Goal: Check status: Check status

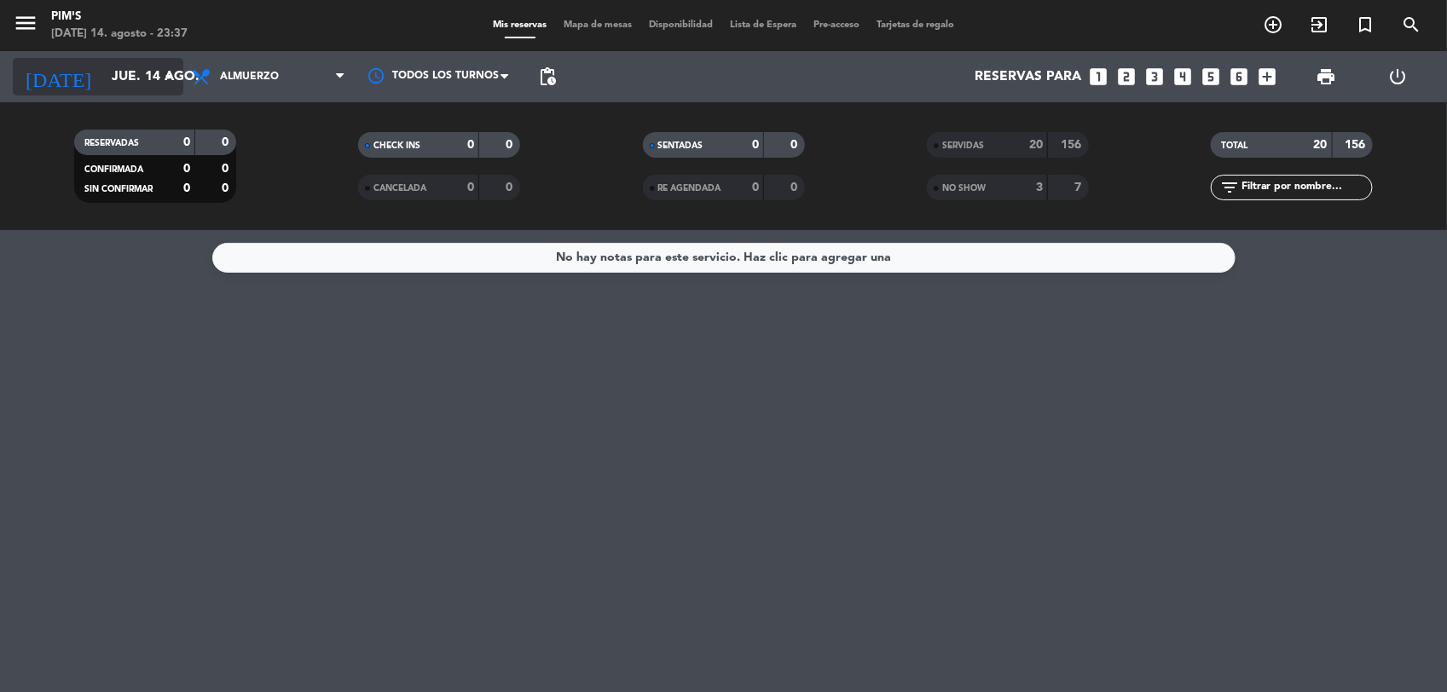
click at [103, 82] on input "jue. 14 ago." at bounding box center [193, 77] width 180 height 33
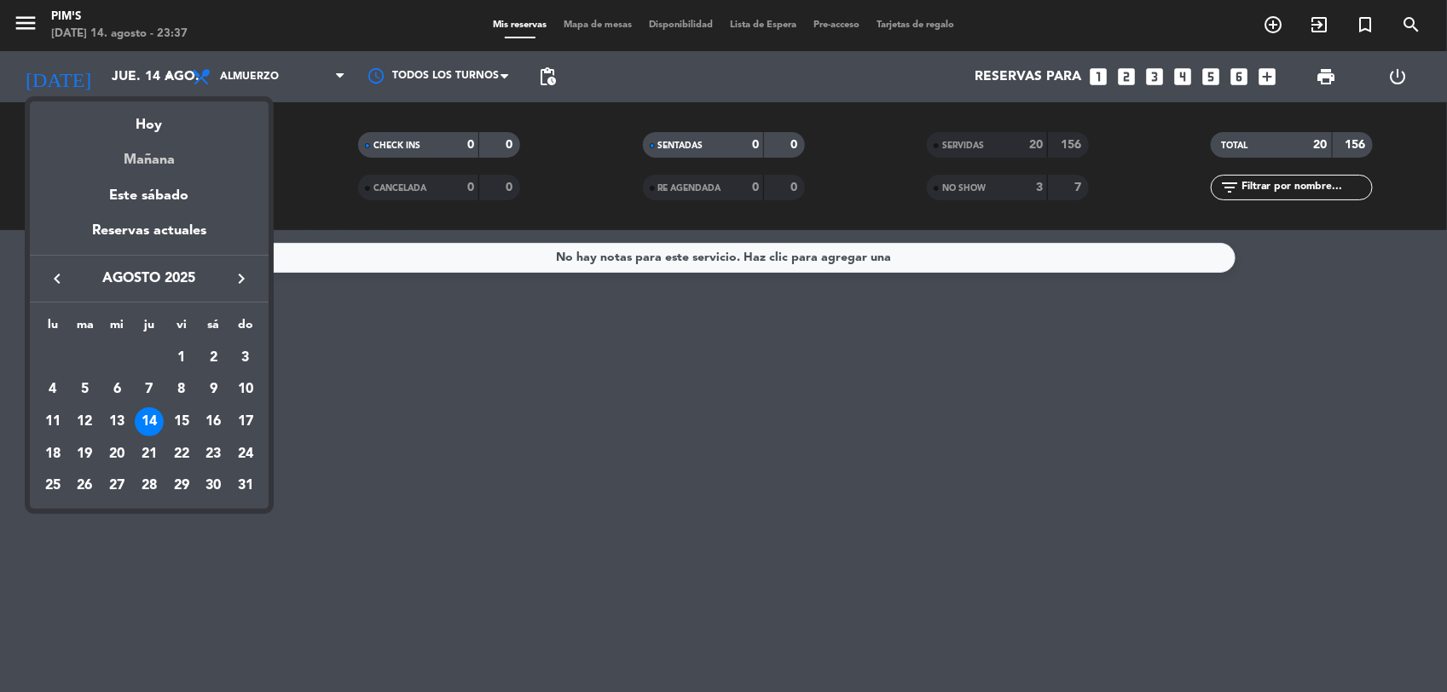
click at [156, 159] on div "Mañana" at bounding box center [149, 153] width 239 height 35
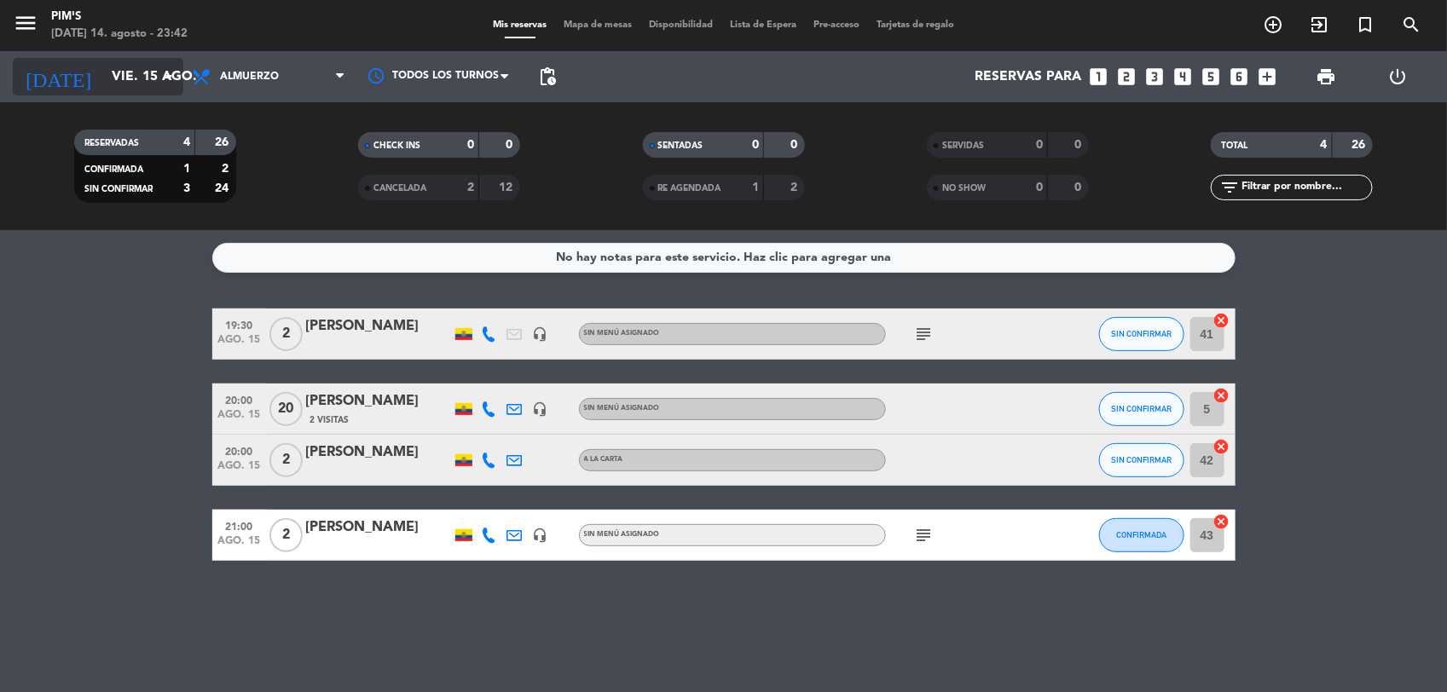
click at [152, 81] on input "vie. 15 ago." at bounding box center [193, 77] width 180 height 33
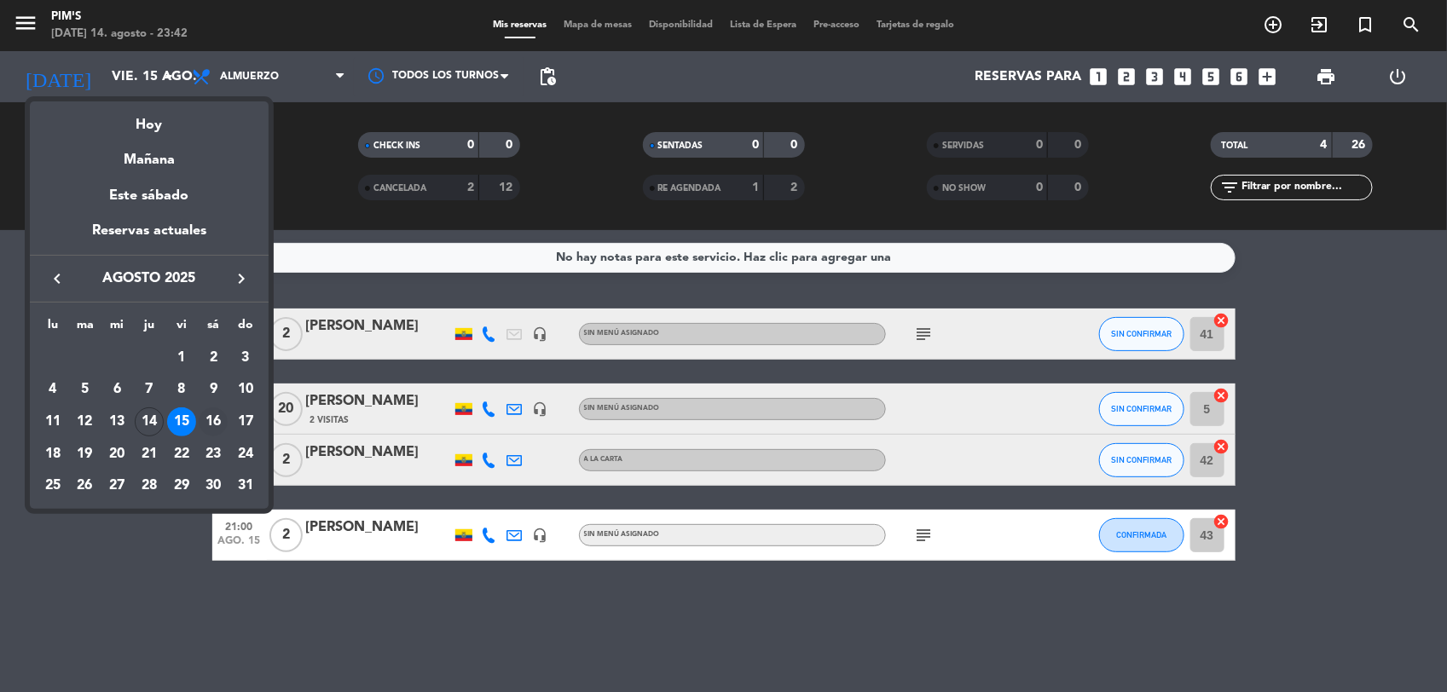
click at [209, 420] on div "16" at bounding box center [213, 422] width 29 height 29
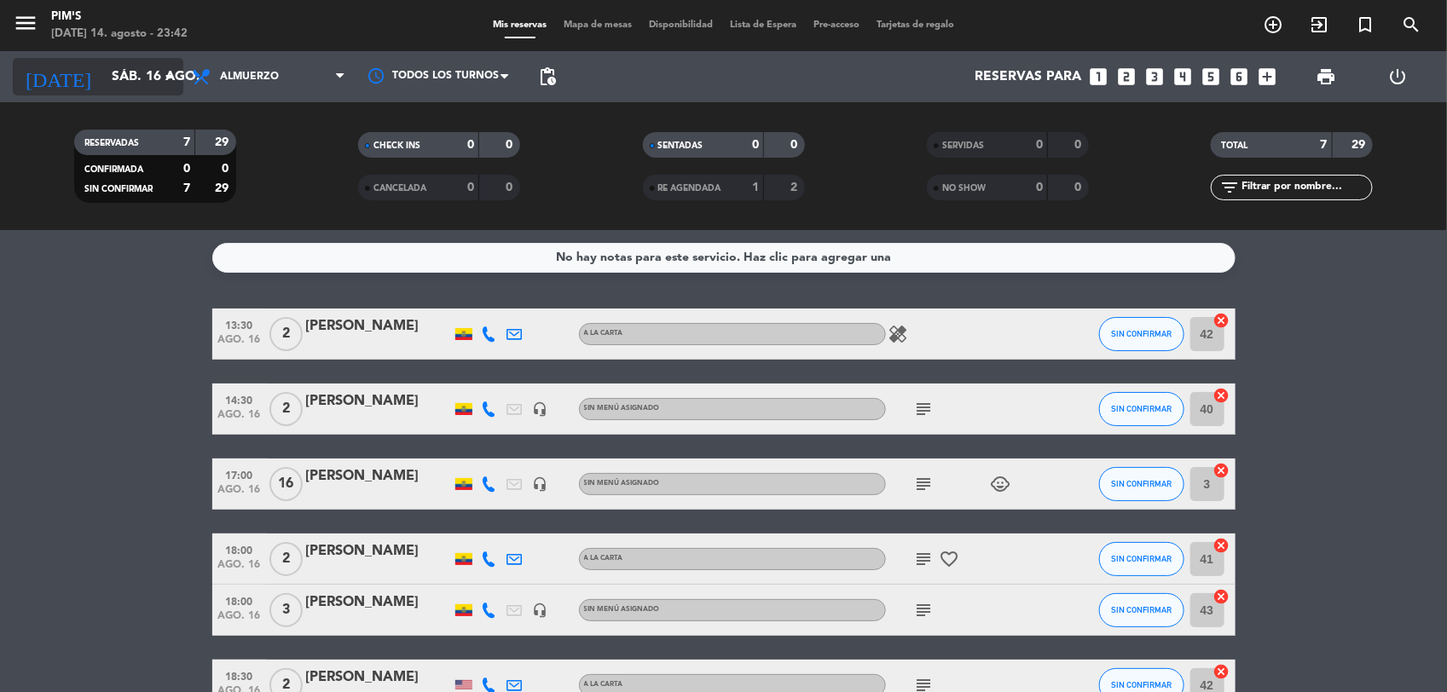
click at [142, 75] on input "sáb. 16 ago." at bounding box center [193, 77] width 180 height 33
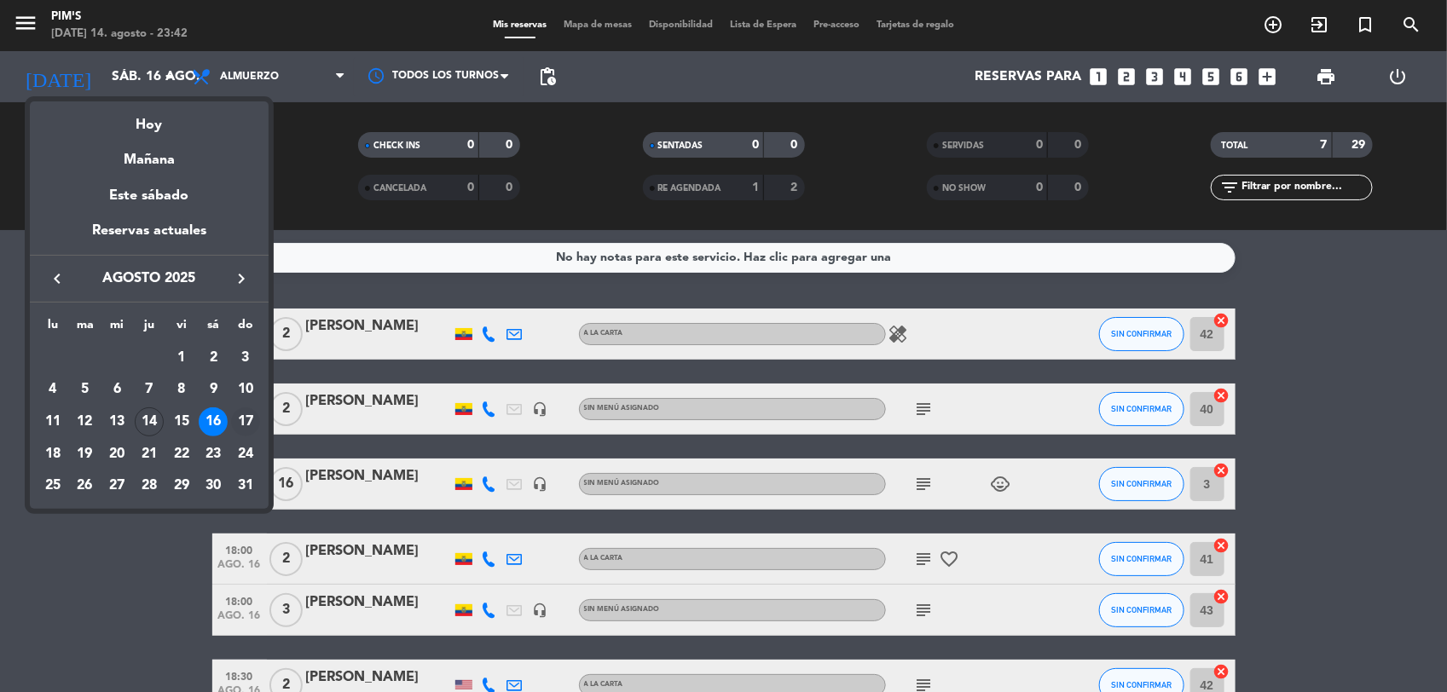
click at [248, 416] on div "17" at bounding box center [245, 422] width 29 height 29
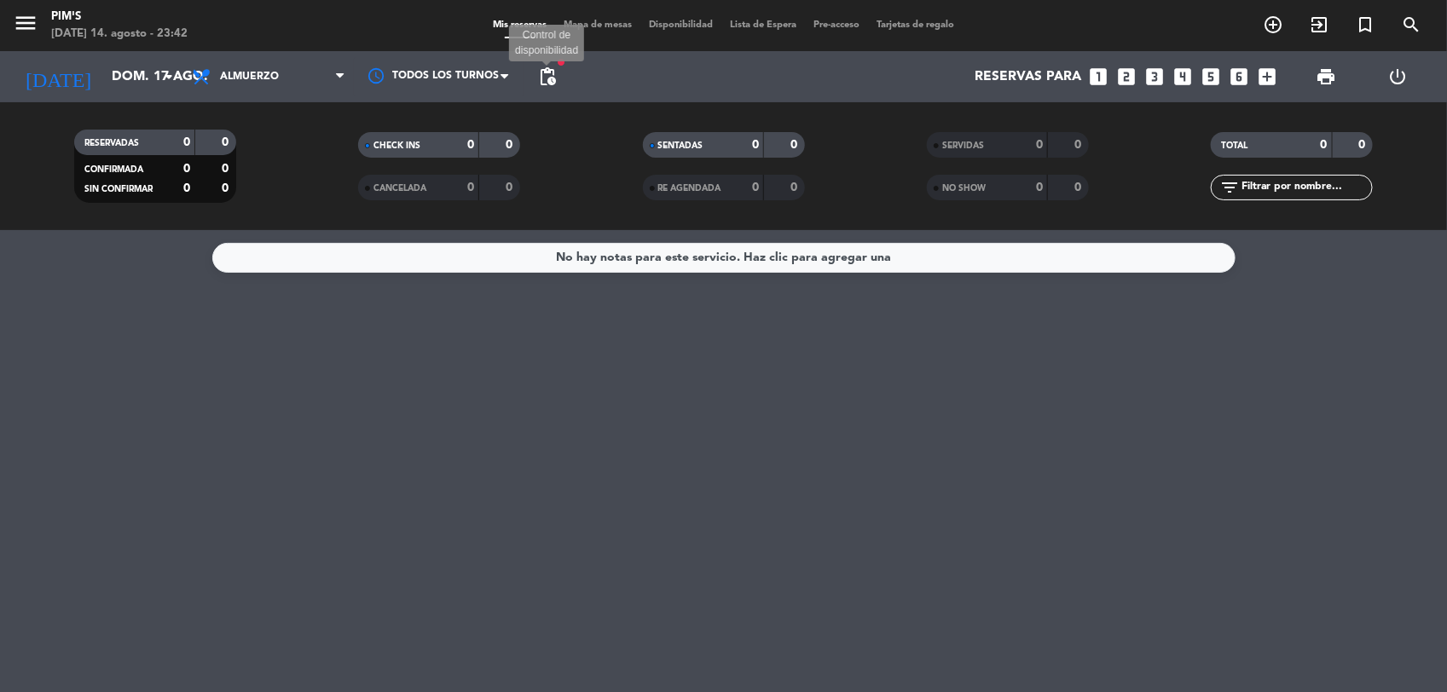
click at [546, 74] on span "pending_actions" at bounding box center [547, 77] width 20 height 20
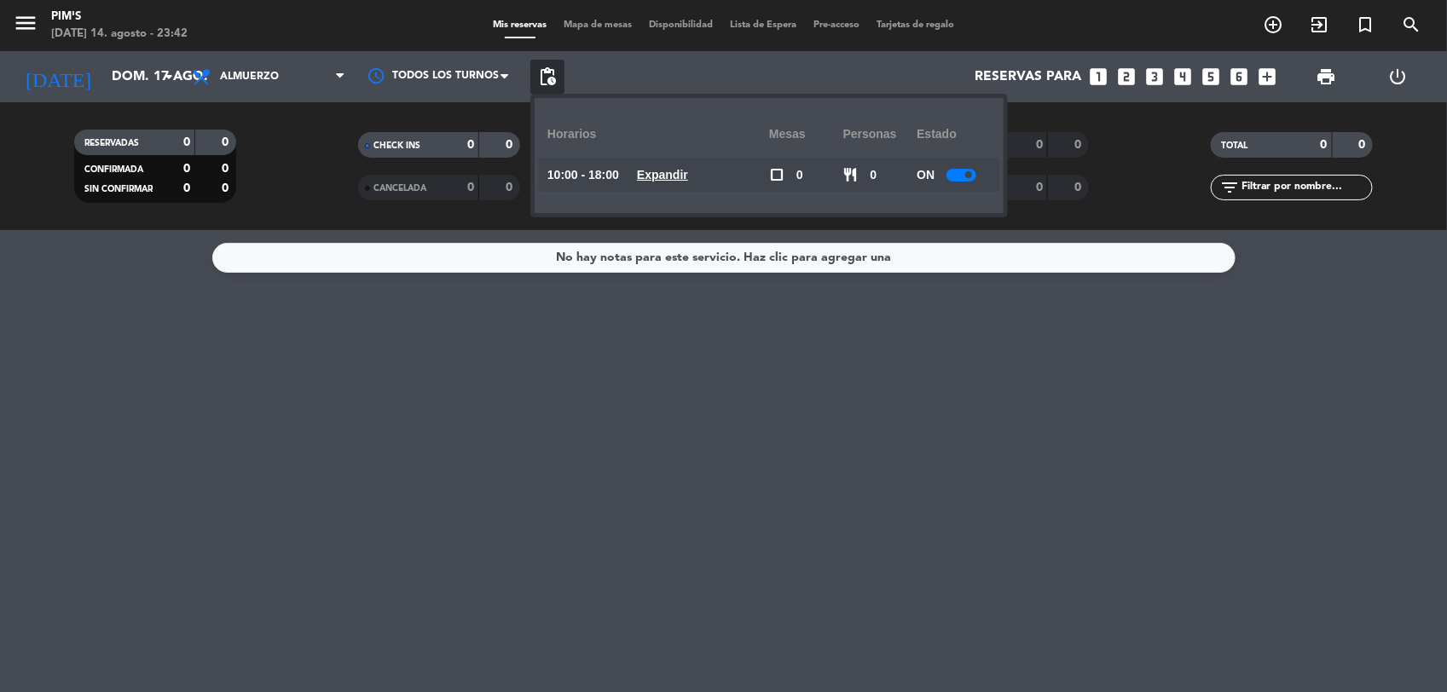
click at [670, 172] on u "Expandir" at bounding box center [662, 175] width 51 height 14
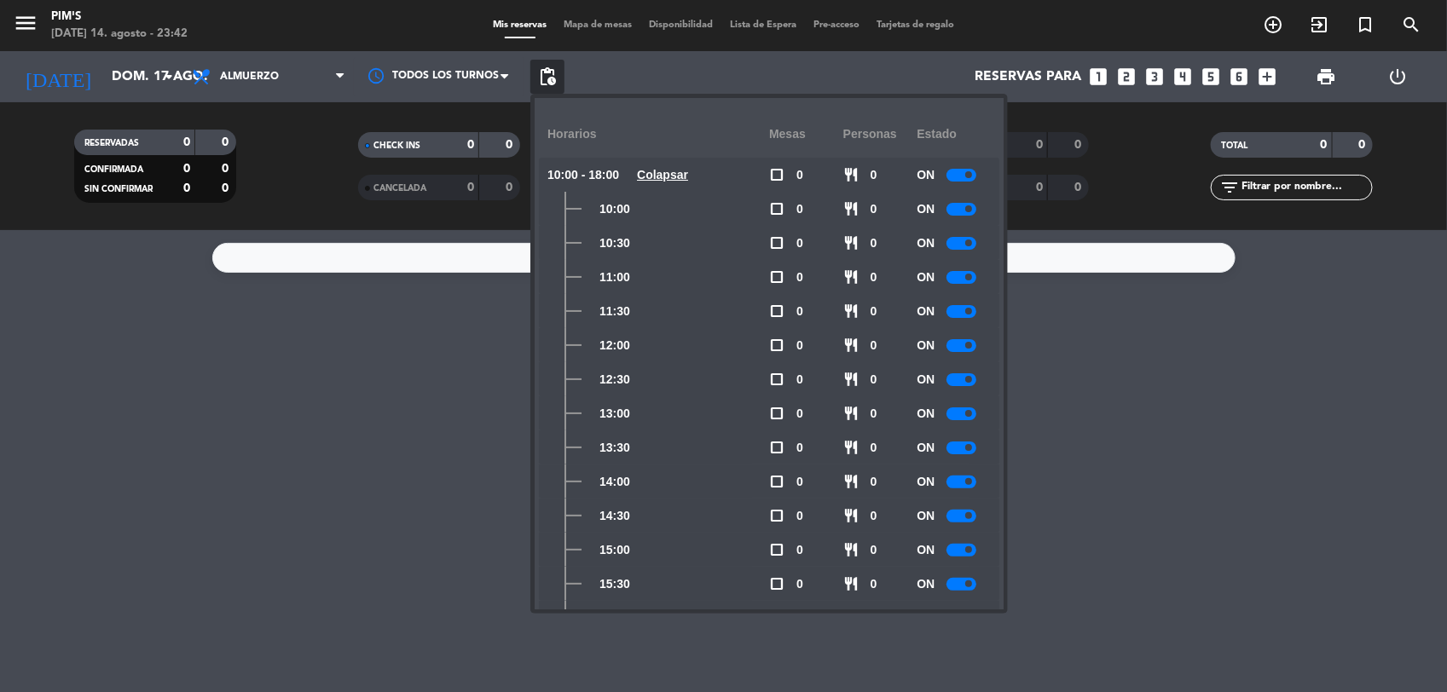
click at [338, 493] on div "No hay notas para este servicio. Haz clic para agregar una" at bounding box center [723, 461] width 1447 height 462
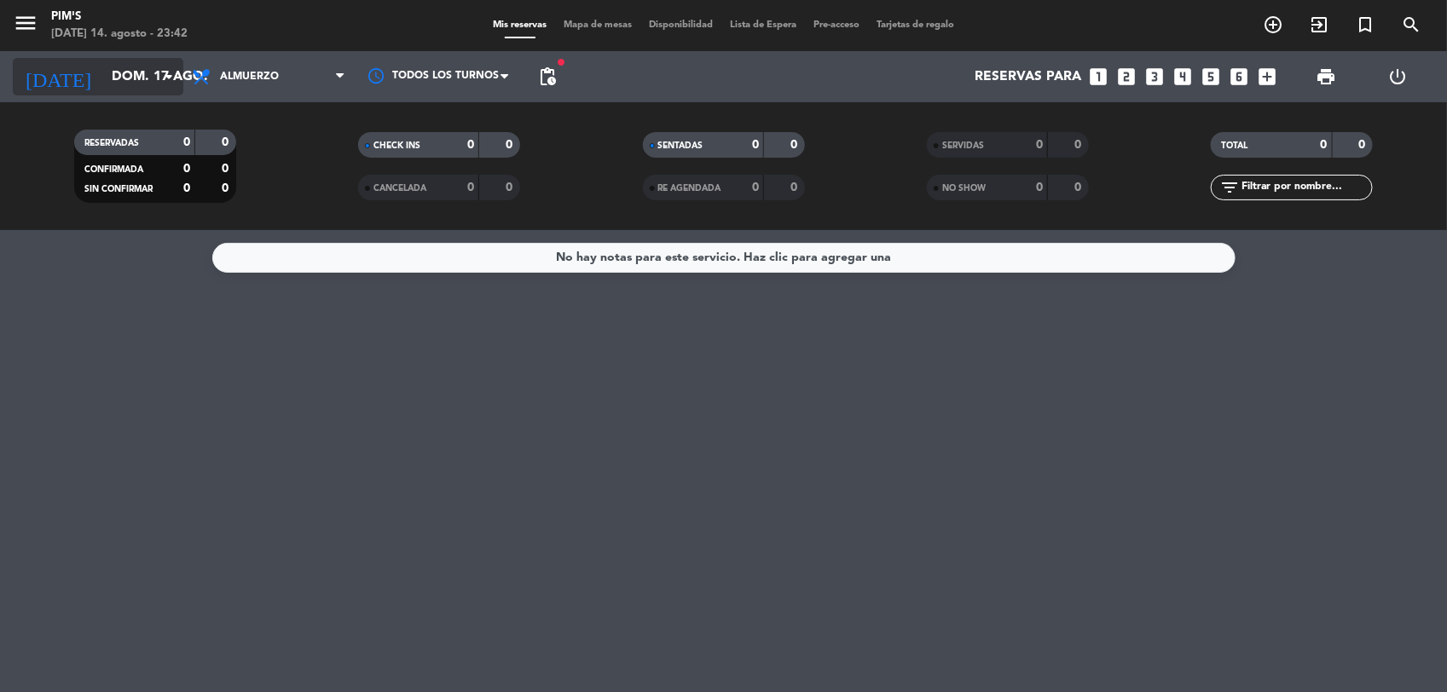
click at [130, 77] on input "dom. 17 ago." at bounding box center [193, 77] width 180 height 33
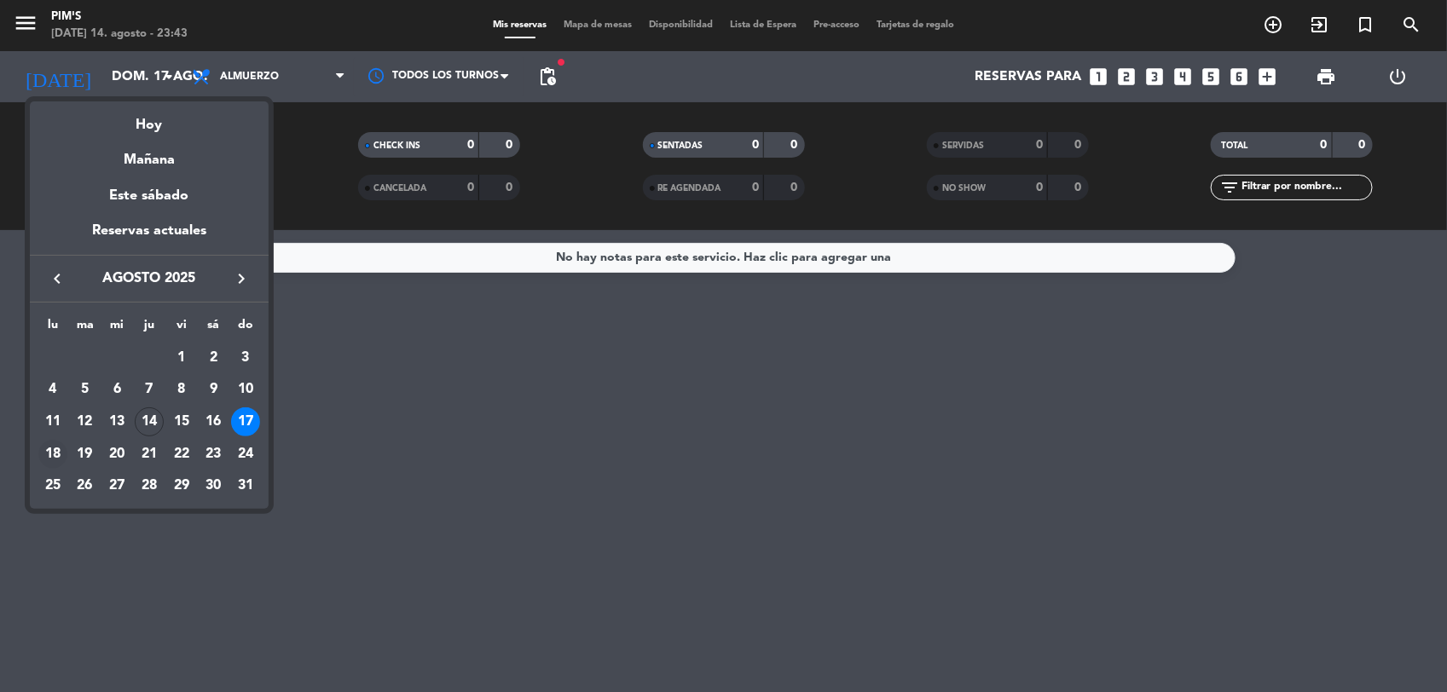
click at [52, 450] on div "18" at bounding box center [52, 454] width 29 height 29
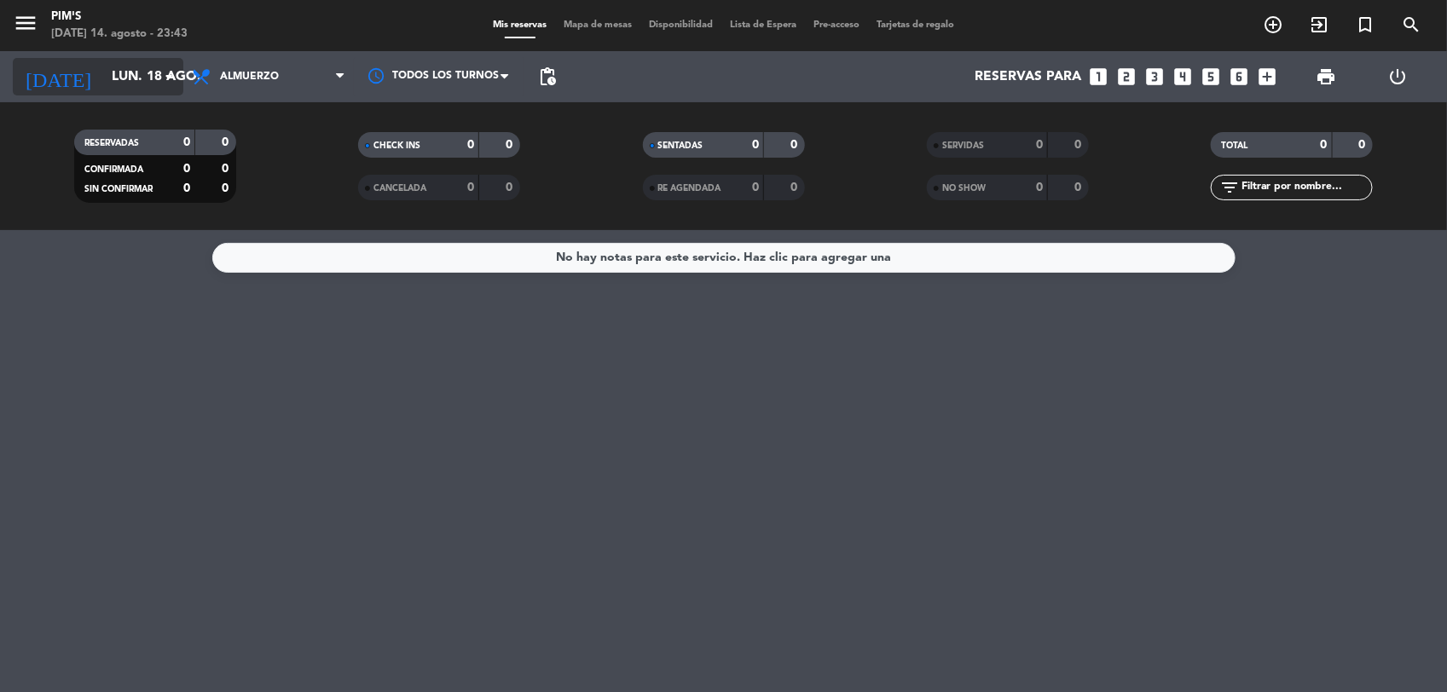
click at [128, 75] on input "lun. 18 ago." at bounding box center [193, 77] width 180 height 33
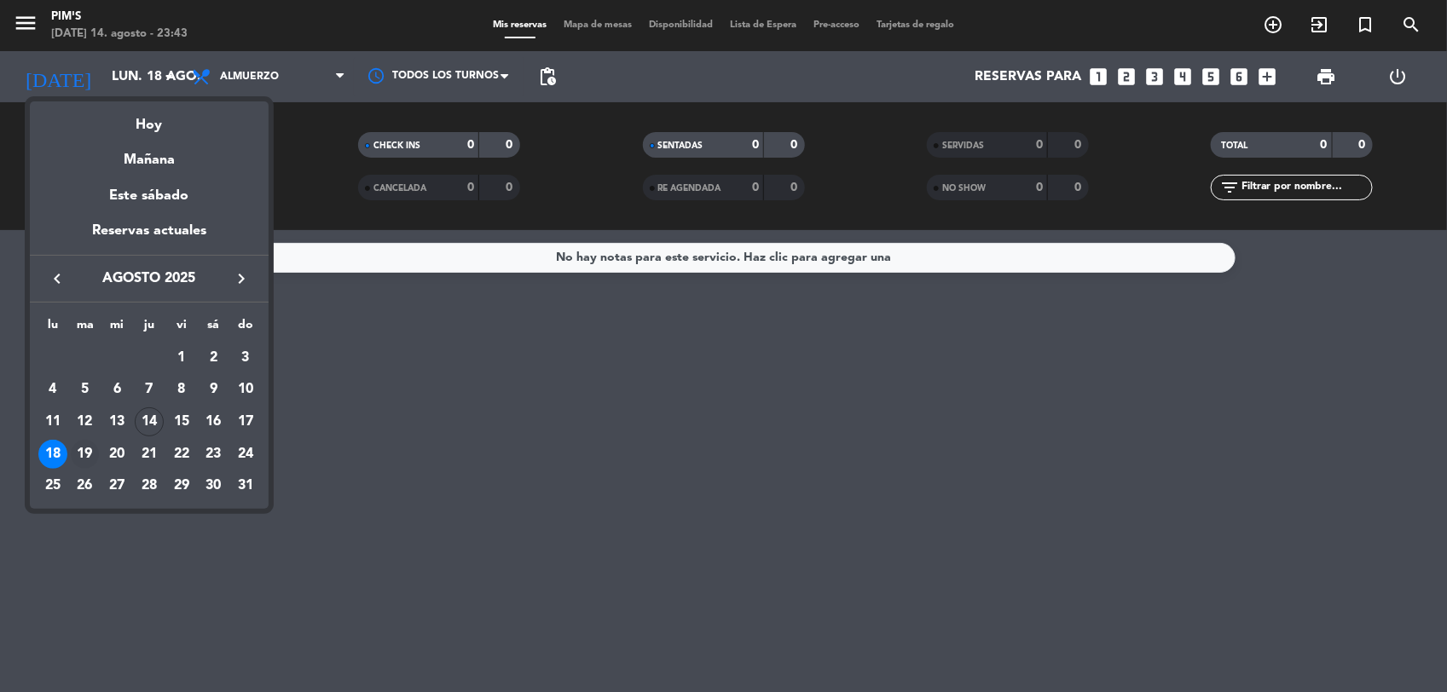
click at [78, 448] on div "19" at bounding box center [85, 454] width 29 height 29
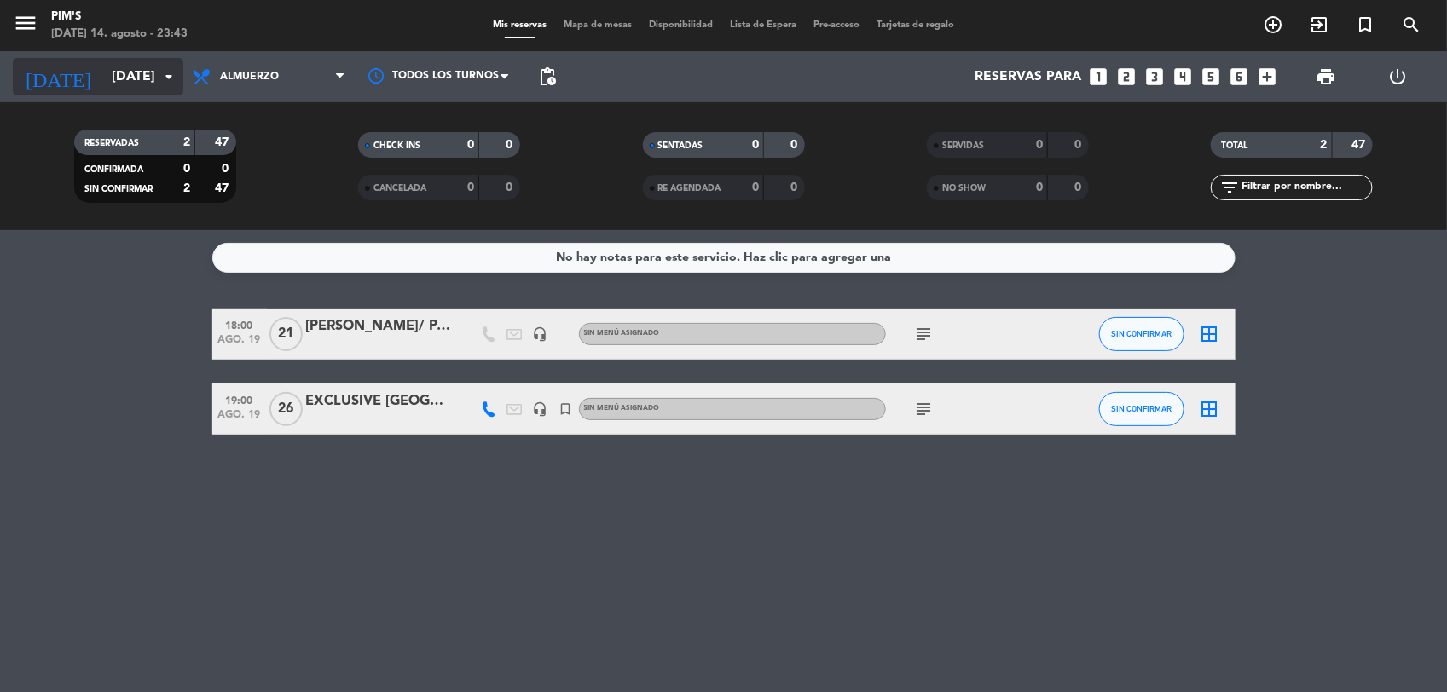
click at [132, 78] on input "[DATE]" at bounding box center [193, 77] width 180 height 33
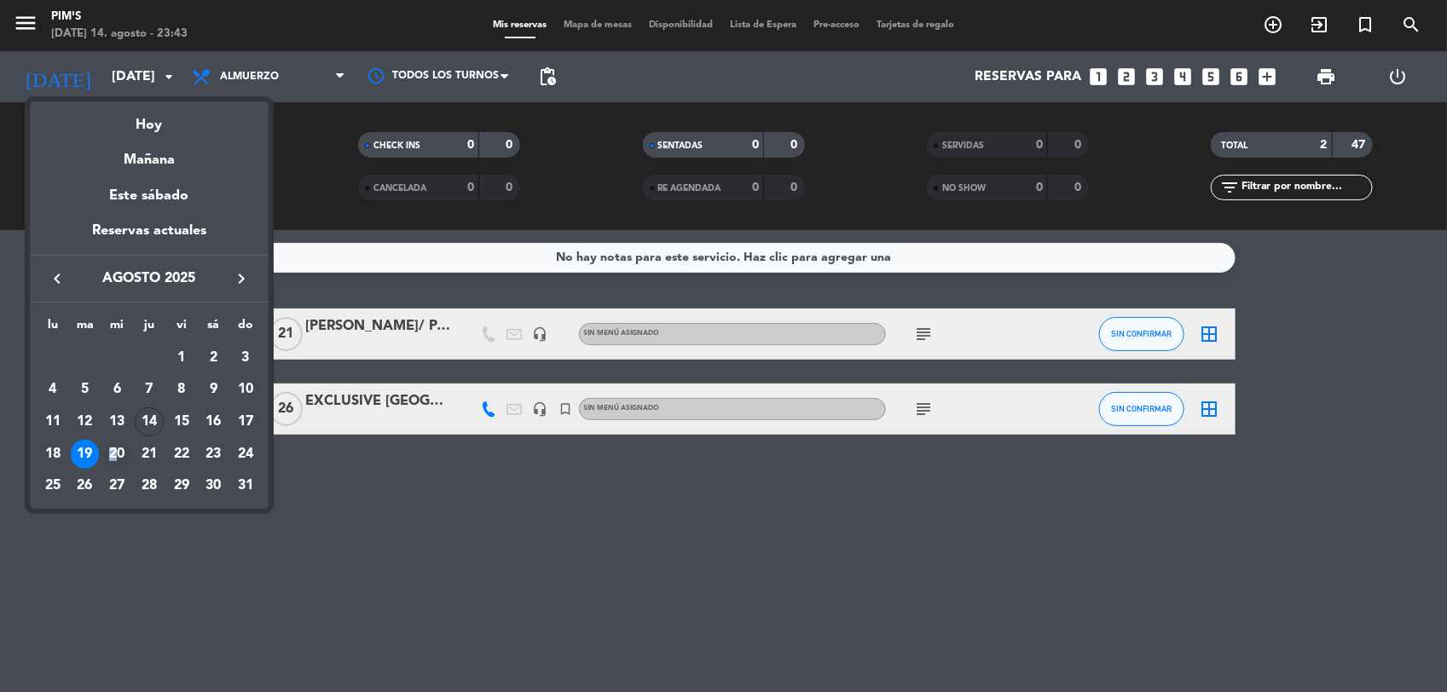
click at [113, 452] on div "20" at bounding box center [116, 454] width 29 height 29
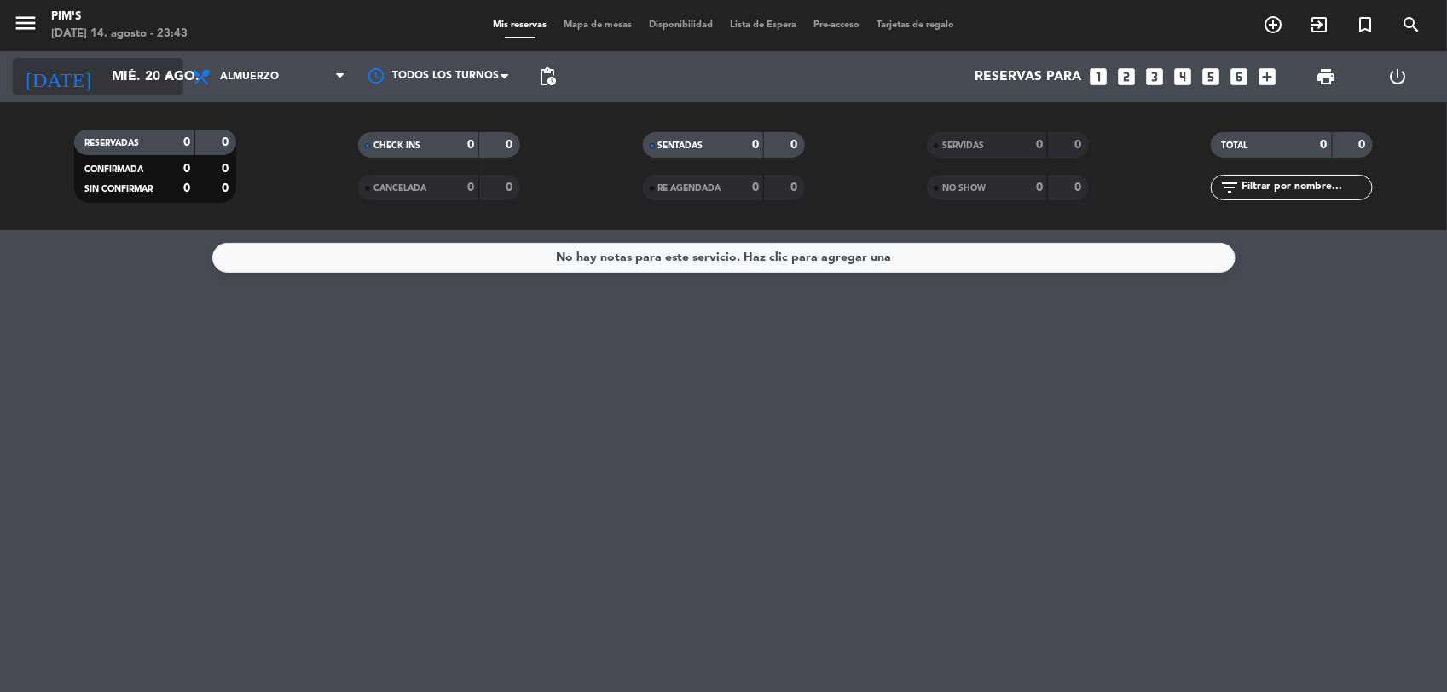
click at [145, 71] on input "mié. 20 ago." at bounding box center [193, 77] width 180 height 33
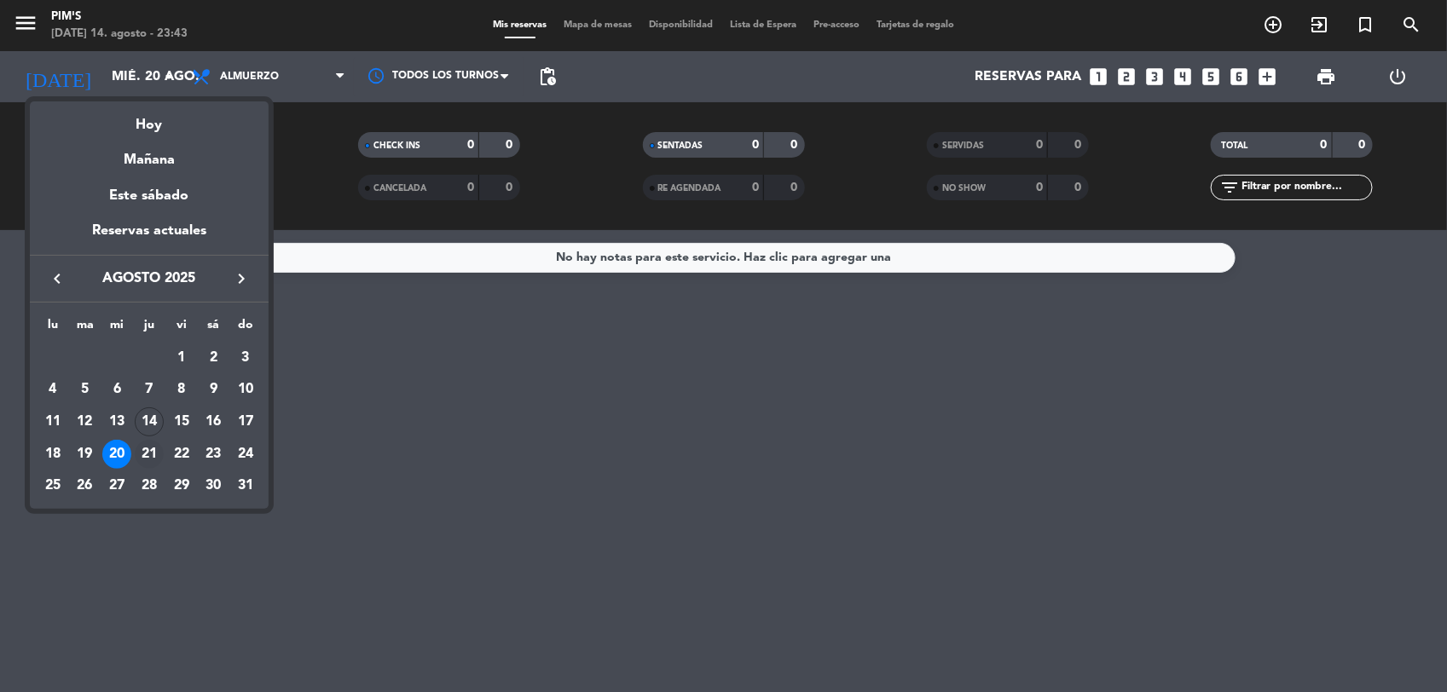
click at [146, 452] on div "21" at bounding box center [149, 454] width 29 height 29
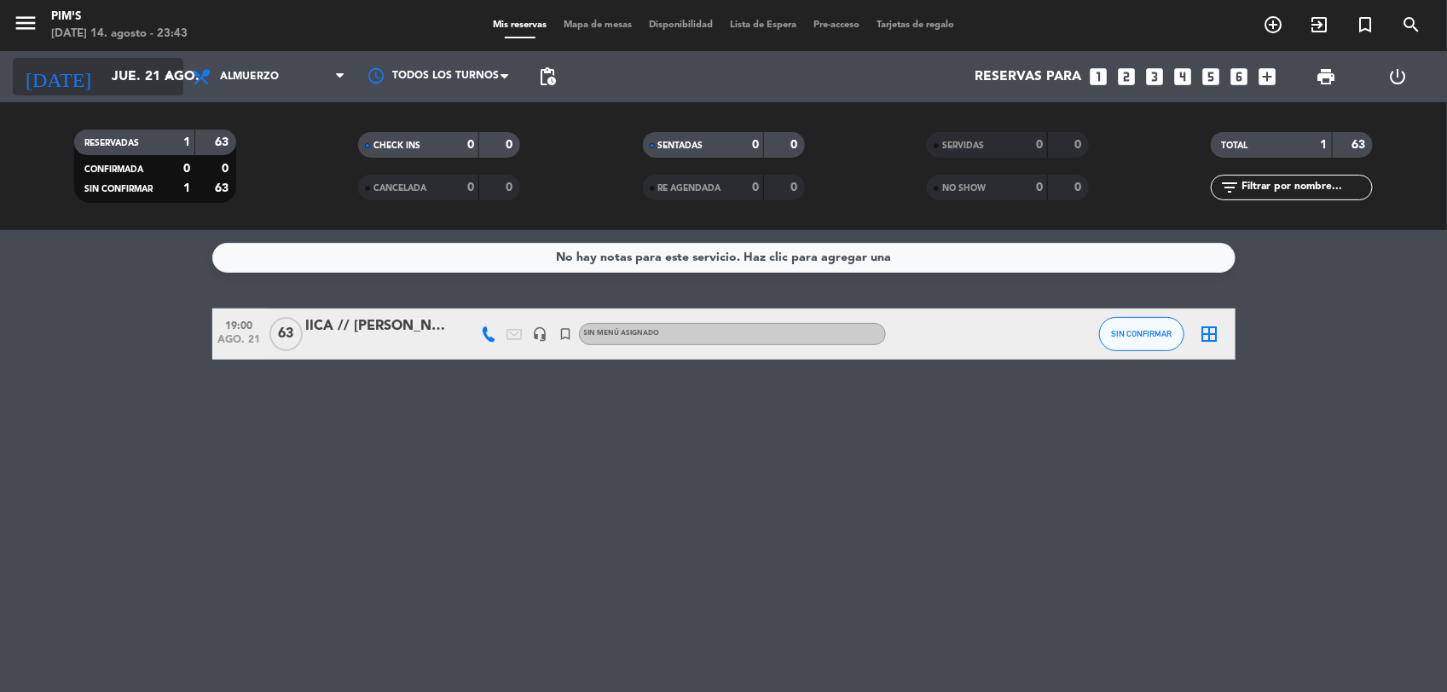
click at [115, 77] on input "jue. 21 ago." at bounding box center [193, 77] width 180 height 33
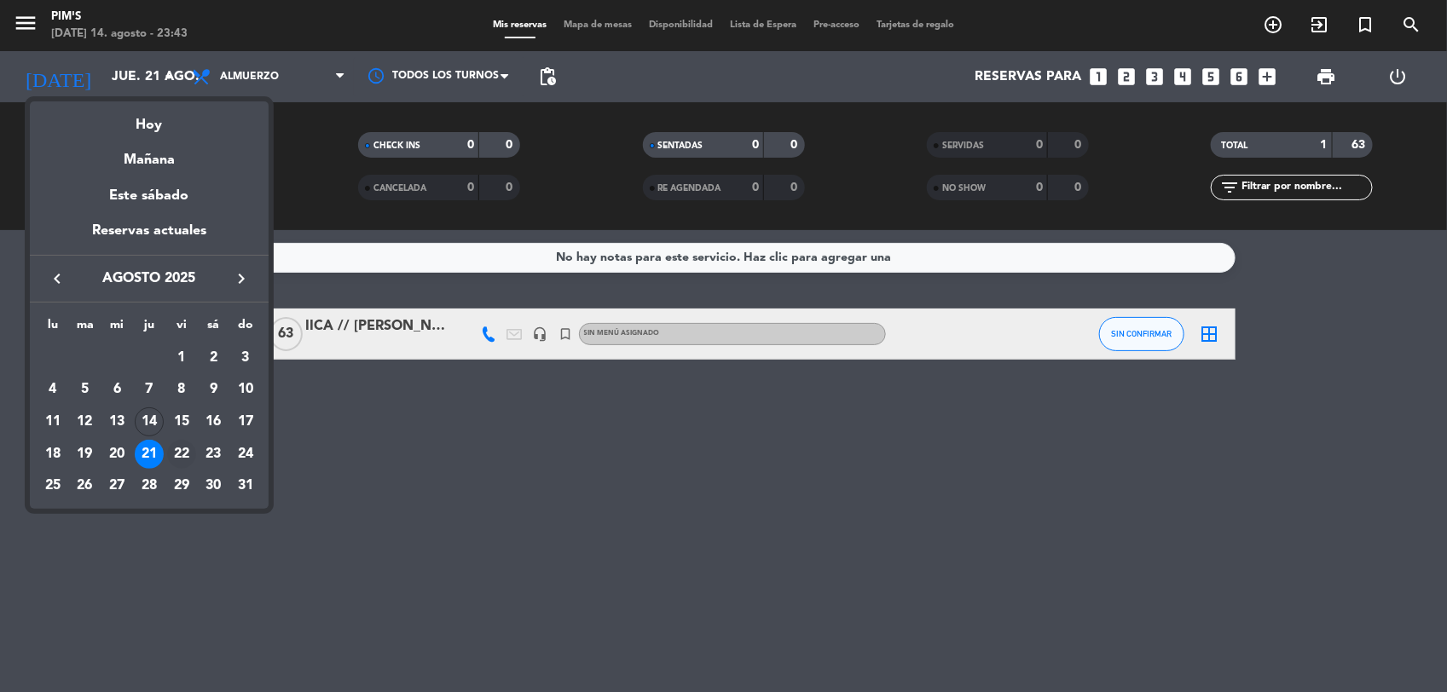
click at [183, 454] on div "22" at bounding box center [181, 454] width 29 height 29
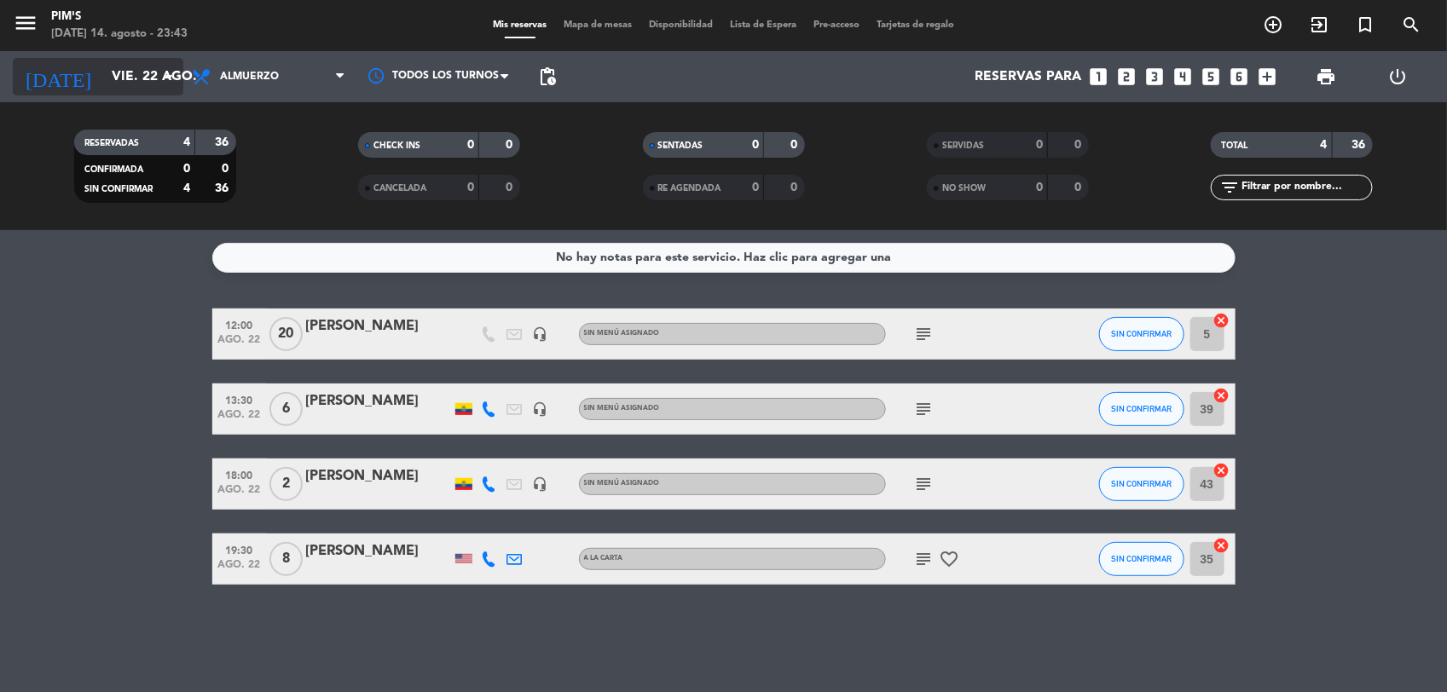
click at [159, 77] on icon "arrow_drop_down" at bounding box center [169, 77] width 20 height 20
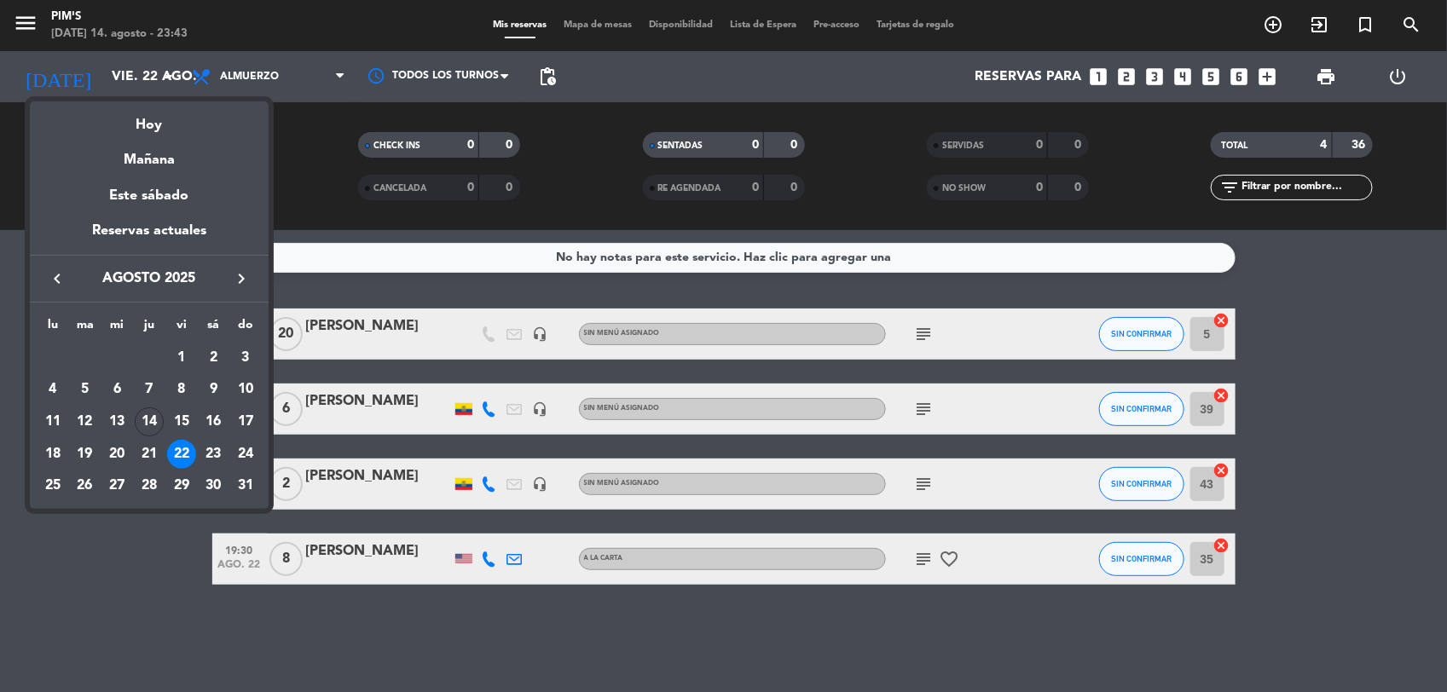
click at [216, 453] on div "23" at bounding box center [213, 454] width 29 height 29
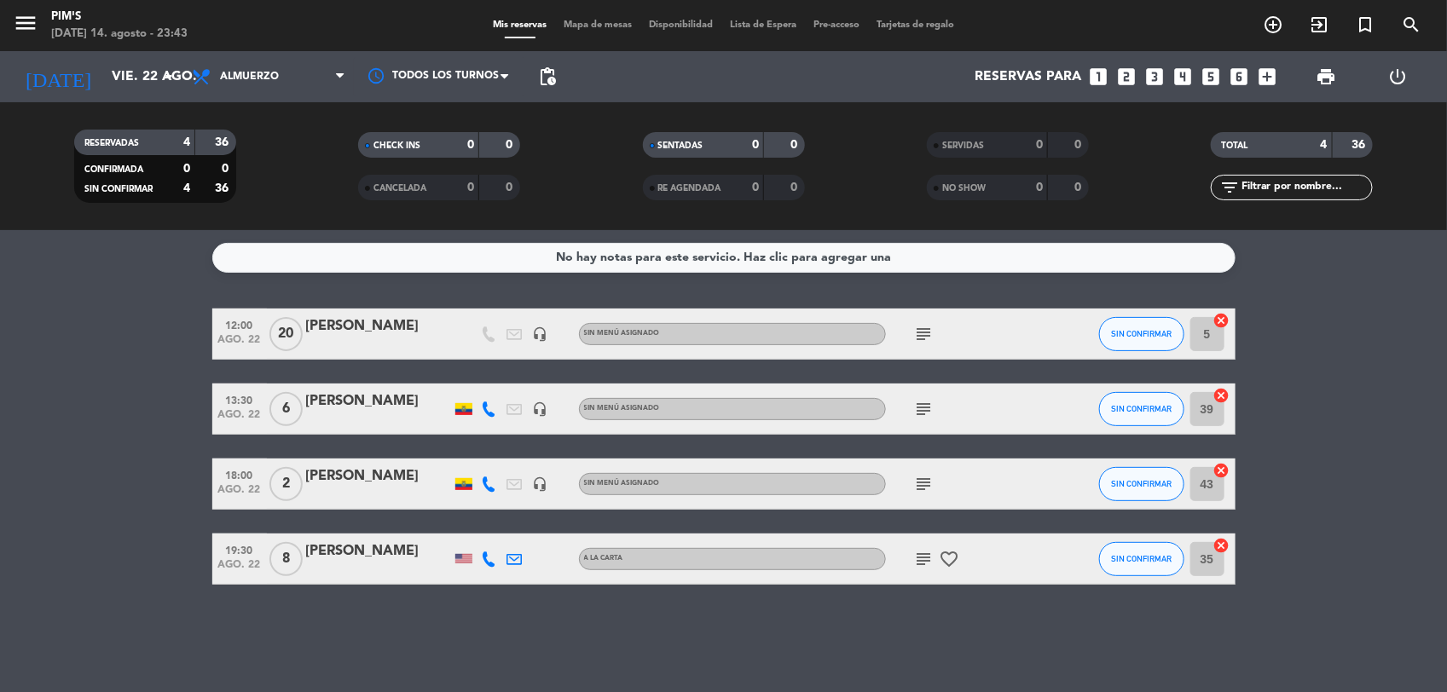
type input "sáb. 23 ago."
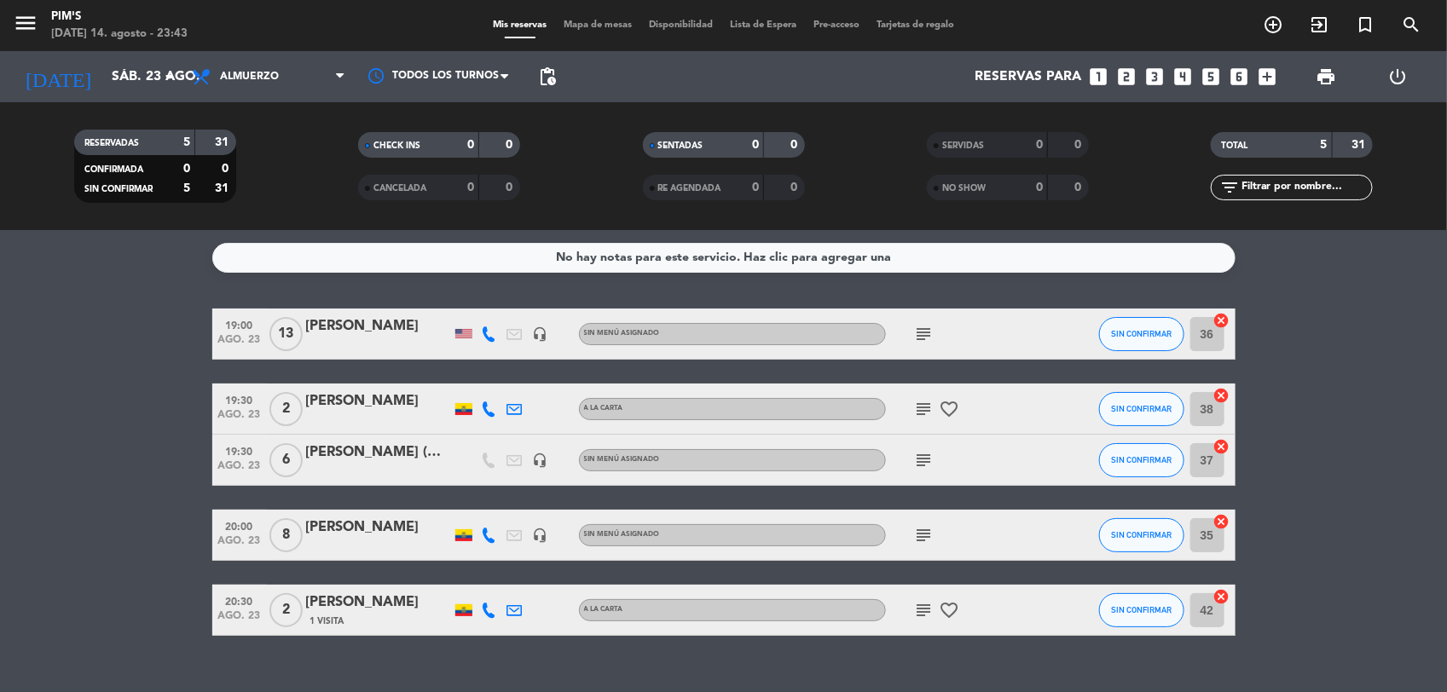
click at [923, 450] on icon "subject" at bounding box center [924, 460] width 20 height 20
click at [919, 330] on icon "subject" at bounding box center [924, 334] width 20 height 20
click at [921, 402] on icon "subject" at bounding box center [924, 409] width 20 height 20
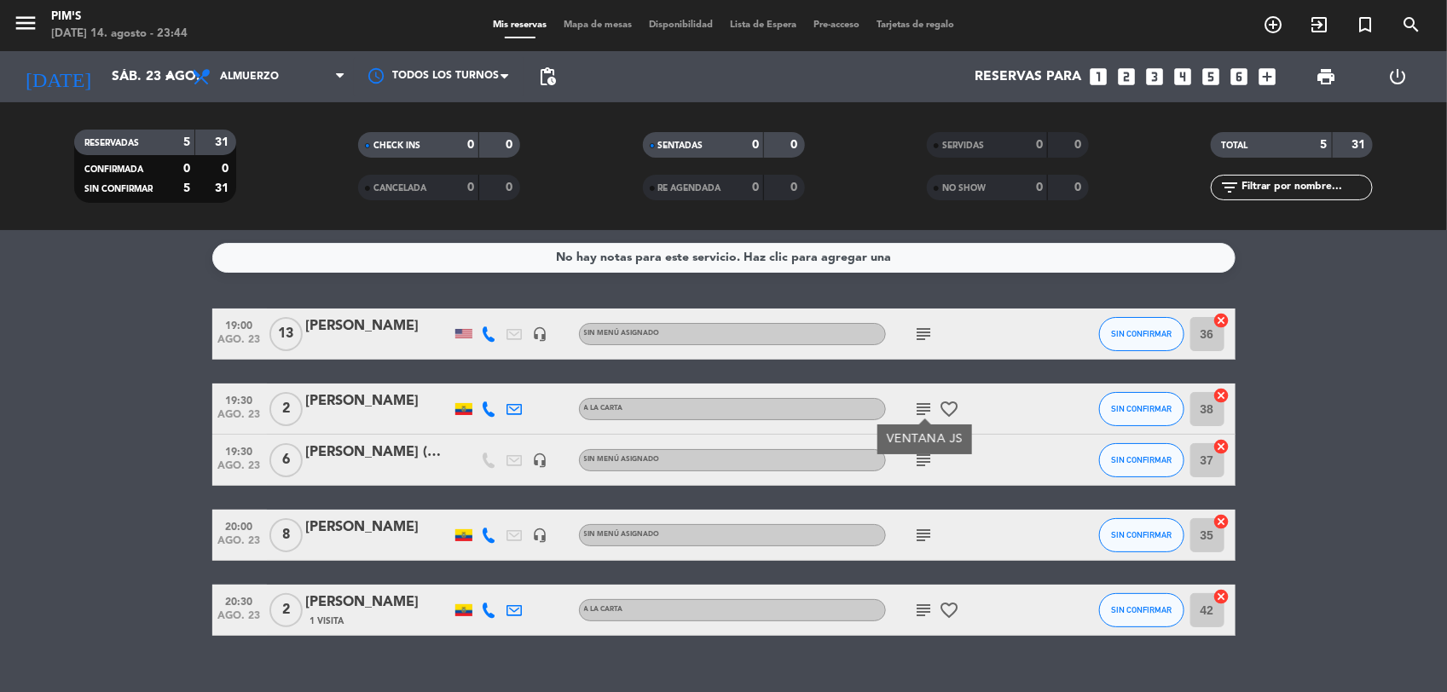
click at [555, 405] on div at bounding box center [566, 409] width 26 height 50
click at [542, 453] on icon "headset_mic" at bounding box center [540, 460] width 15 height 15
click at [542, 452] on div at bounding box center [548, 450] width 12 height 6
click at [364, 399] on div "[PERSON_NAME]" at bounding box center [378, 401] width 145 height 22
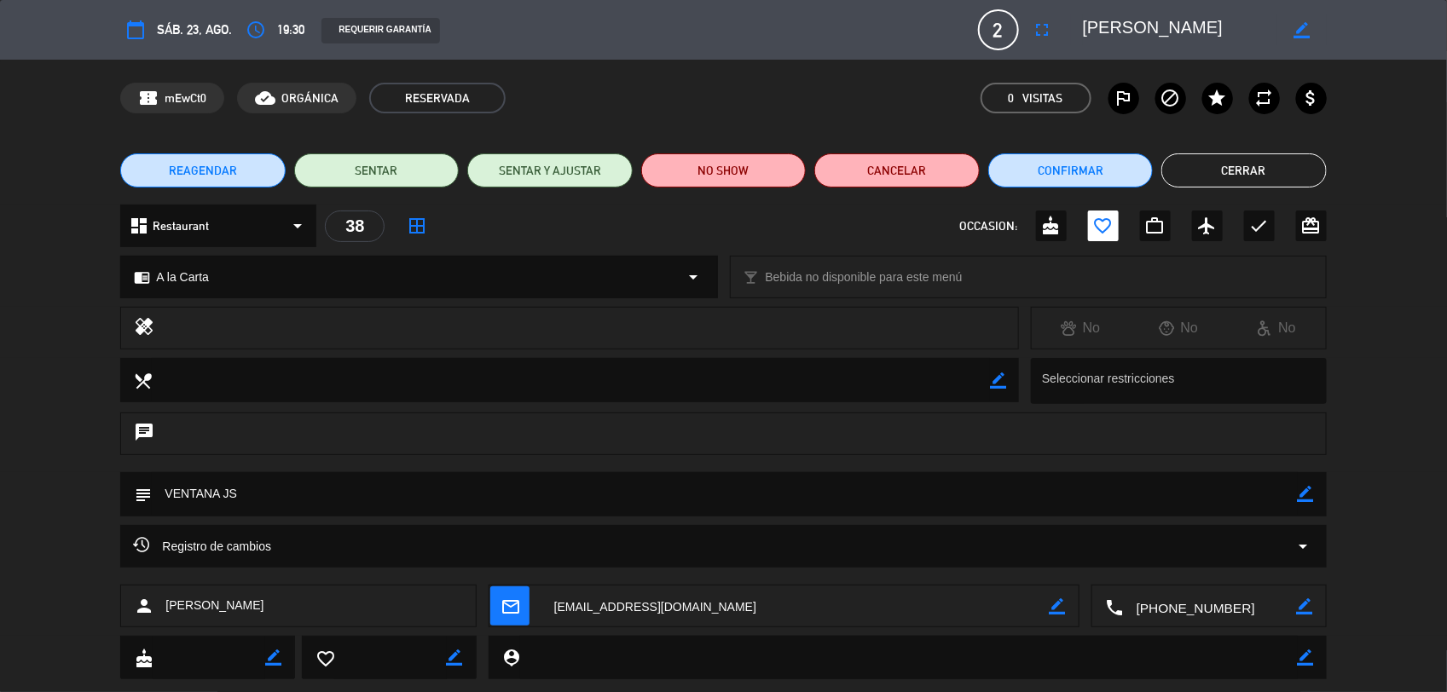
scroll to position [37, 0]
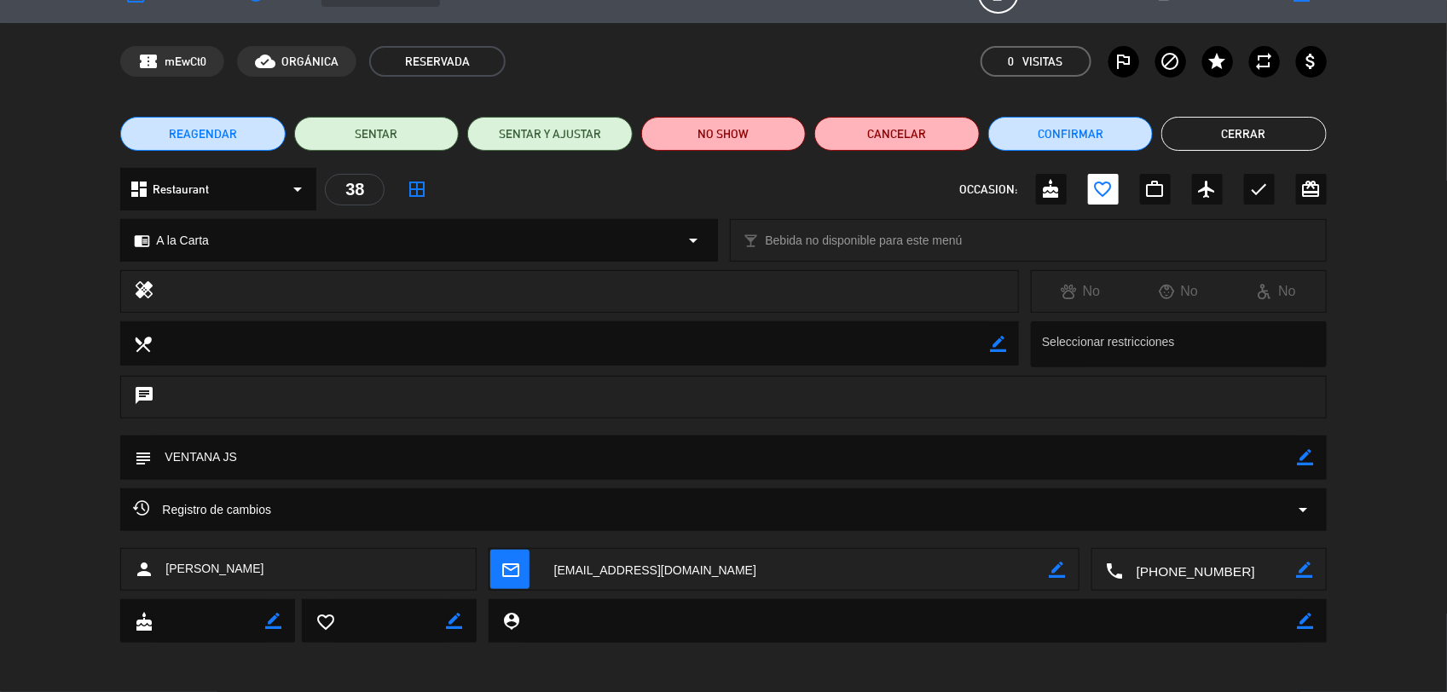
click at [1233, 137] on button "Cerrar" at bounding box center [1243, 134] width 165 height 34
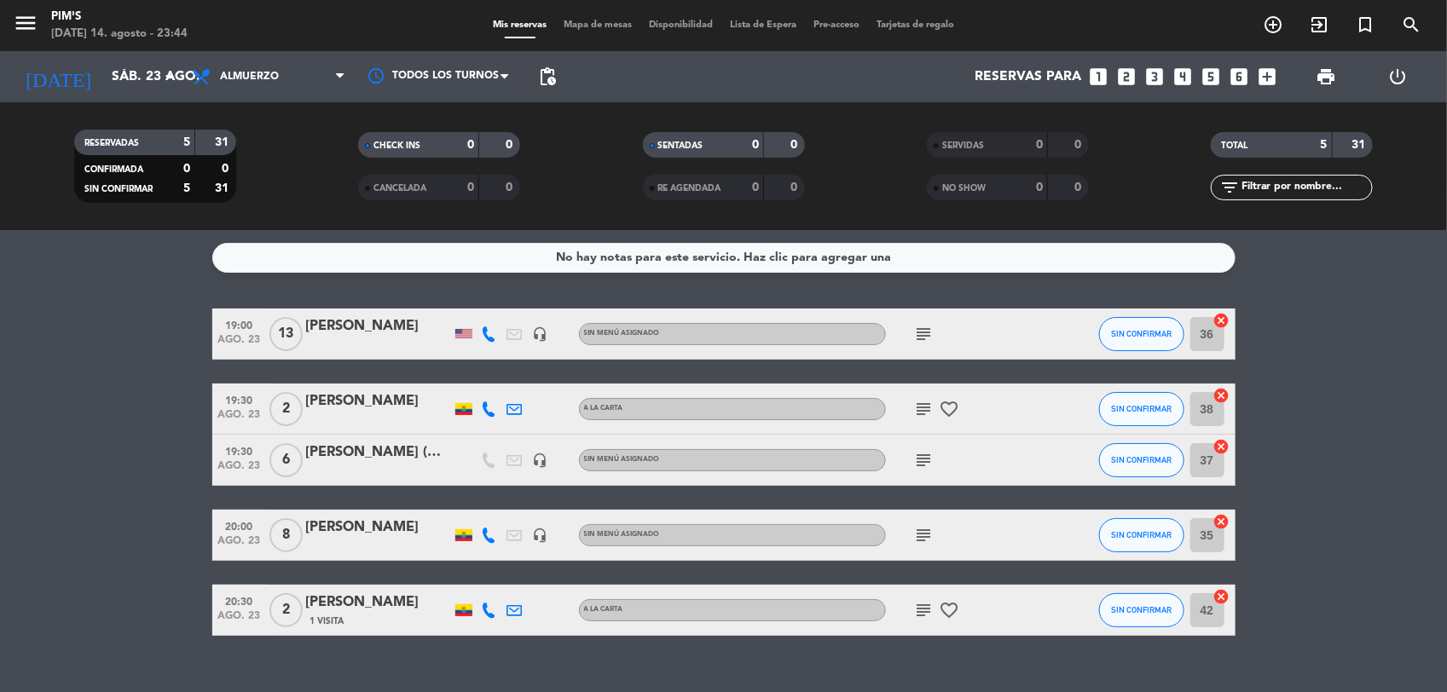
drag, startPoint x: 406, startPoint y: 603, endPoint x: 1209, endPoint y: 646, distance: 804.3
click at [1209, 646] on div "No hay notas para este servicio. Haz clic para agregar una 19:00 [DATE] [PERSON…" at bounding box center [723, 461] width 1447 height 462
click at [999, 615] on div "subject favorite_border" at bounding box center [962, 610] width 153 height 50
click at [1036, 605] on div "subject favorite_border" at bounding box center [962, 610] width 153 height 50
click at [922, 610] on icon "subject" at bounding box center [924, 610] width 20 height 20
